Goal: Task Accomplishment & Management: Use online tool/utility

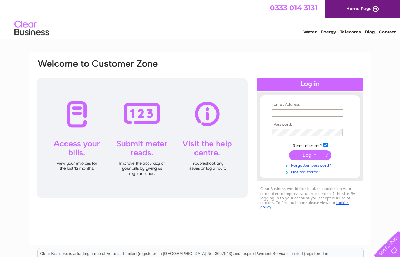
click at [289, 115] on input "text" at bounding box center [308, 113] width 72 height 8
type input "info@ecsscotland.co.uk"
click at [308, 156] on input "submit" at bounding box center [310, 155] width 42 height 10
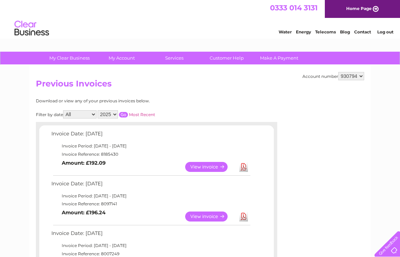
scroll to position [4, 0]
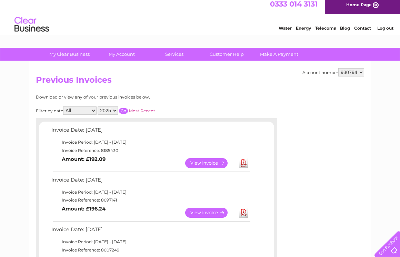
click at [242, 213] on link "Download" at bounding box center [243, 213] width 9 height 10
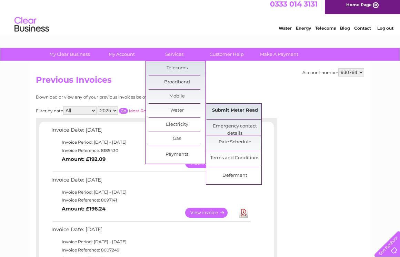
click at [223, 110] on link "Submit Meter Read" at bounding box center [235, 111] width 57 height 14
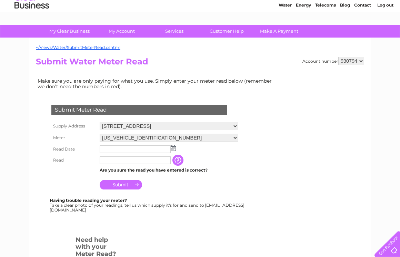
scroll to position [28, 0]
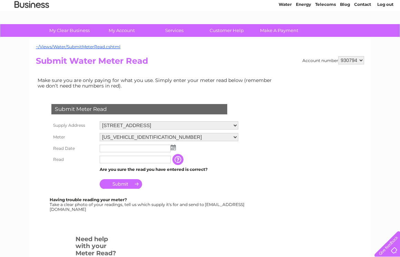
click at [174, 146] on img at bounding box center [173, 148] width 5 height 6
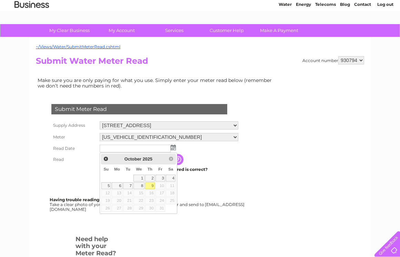
click at [150, 186] on link "9" at bounding box center [150, 186] width 10 height 7
type input "2025/10/09"
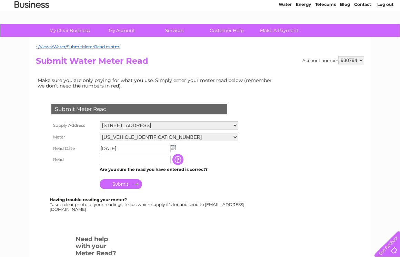
click at [141, 161] on input "text" at bounding box center [135, 160] width 71 height 8
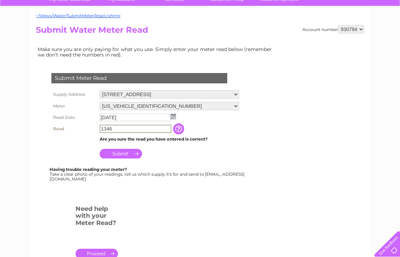
scroll to position [68, 0]
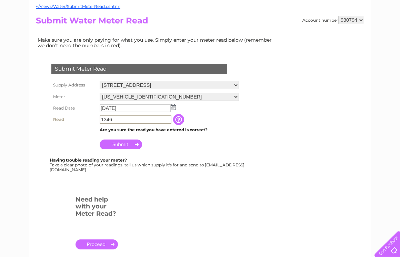
type input "1346"
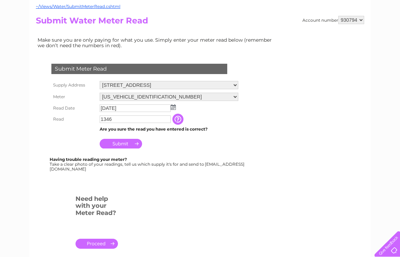
click at [124, 146] on input "Submit" at bounding box center [121, 144] width 42 height 10
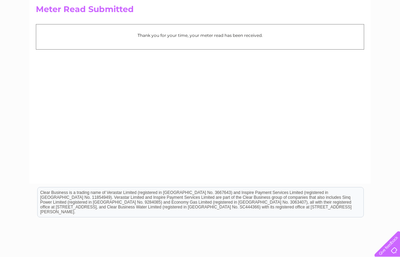
scroll to position [124, 0]
